Goal: Information Seeking & Learning: Learn about a topic

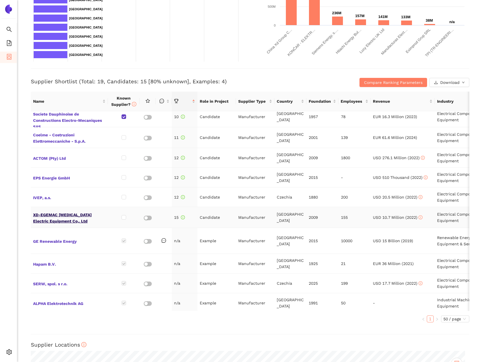
click at [50, 210] on span "XD-EGEMAC [MEDICAL_DATA] Electric Equipment Co,. Ltd" at bounding box center [69, 217] width 72 height 14
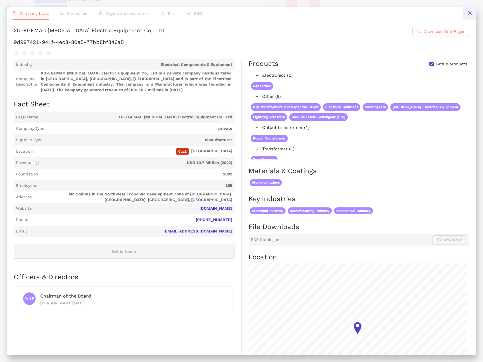
click at [472, 13] on button at bounding box center [469, 13] width 13 height 13
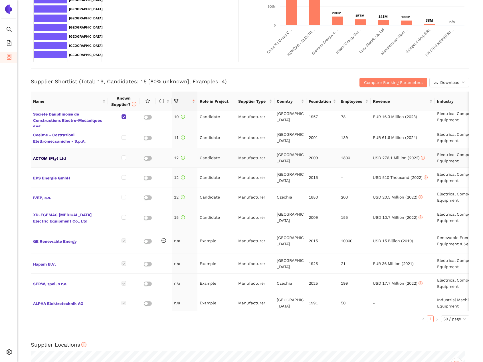
click at [59, 154] on span "ACTOM (Pty) Ltd" at bounding box center [69, 157] width 72 height 7
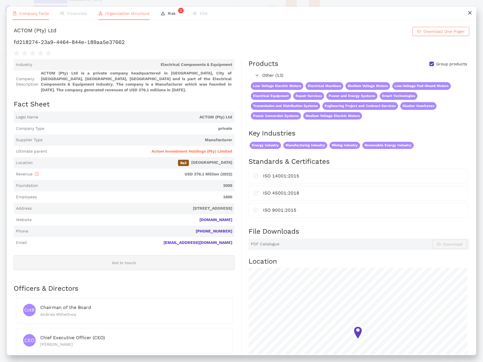
click at [126, 10] on li "Organization structure" at bounding box center [124, 13] width 62 height 13
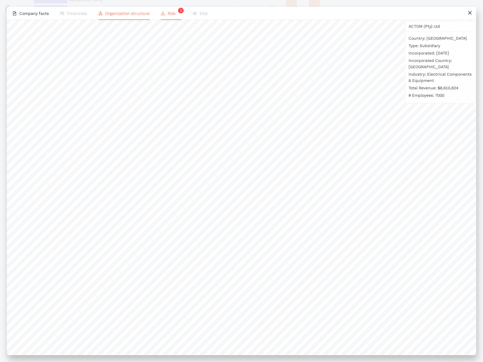
click at [166, 15] on li "Risk 1" at bounding box center [171, 13] width 32 height 13
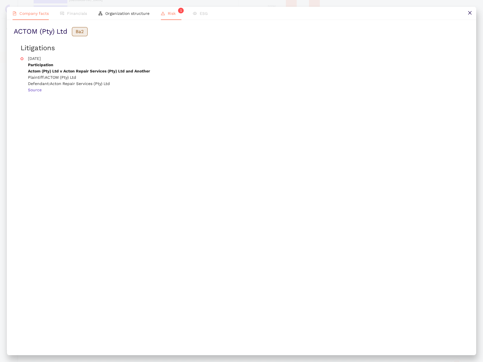
click at [37, 13] on span "Company facts" at bounding box center [33, 13] width 29 height 5
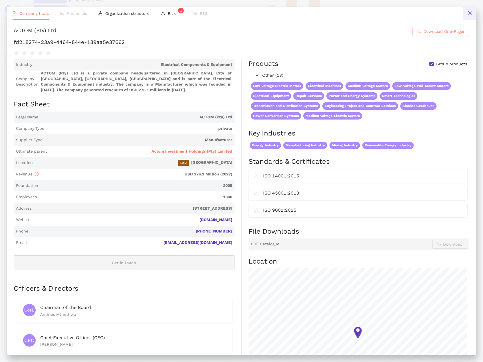
click at [473, 16] on button at bounding box center [469, 13] width 13 height 13
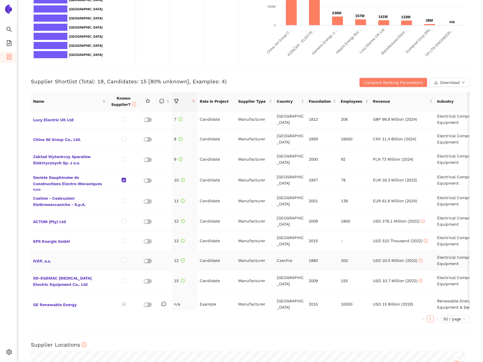
scroll to position [4, 0]
